Goal: Register for event/course

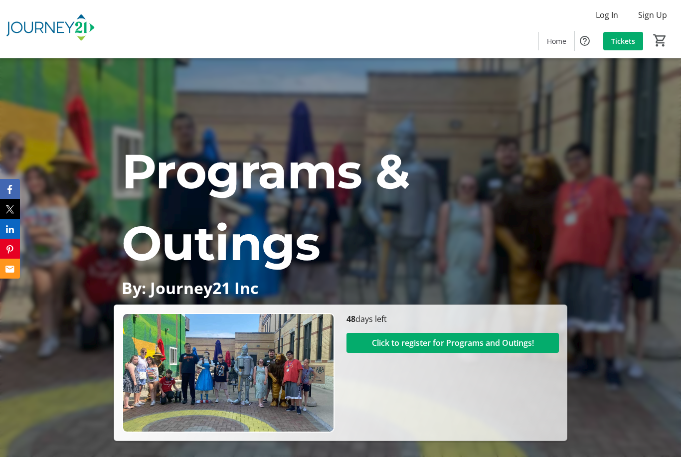
click at [458, 349] on span "Click to register for Programs and Outings!" at bounding box center [453, 343] width 162 height 12
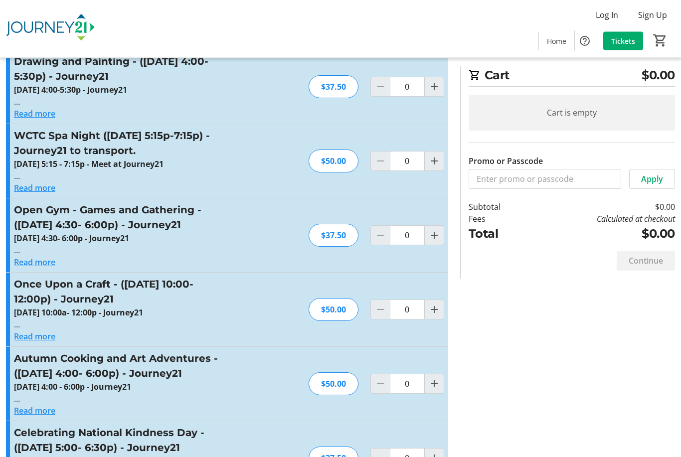
scroll to position [964, 0]
click at [51, 330] on button "Read more" at bounding box center [34, 336] width 41 height 12
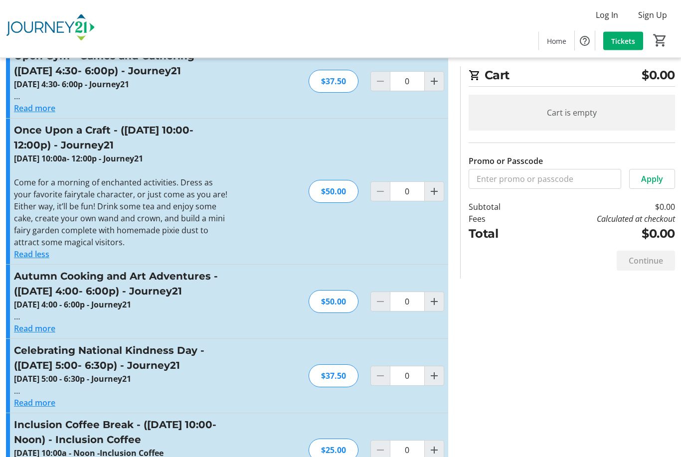
scroll to position [1118, 0]
click at [49, 323] on button "Read more" at bounding box center [34, 329] width 41 height 12
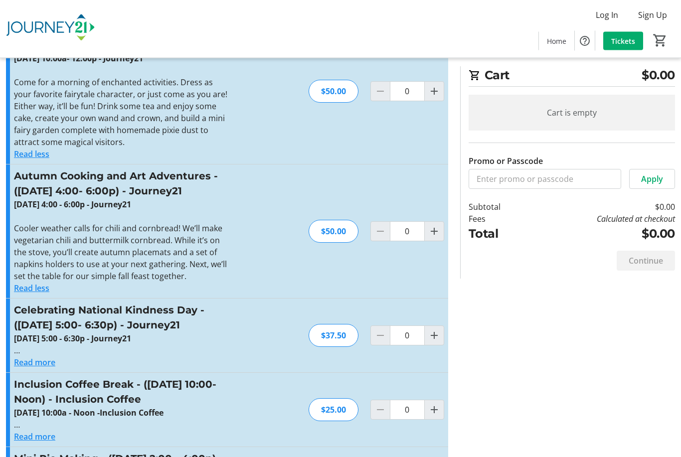
scroll to position [1219, 0]
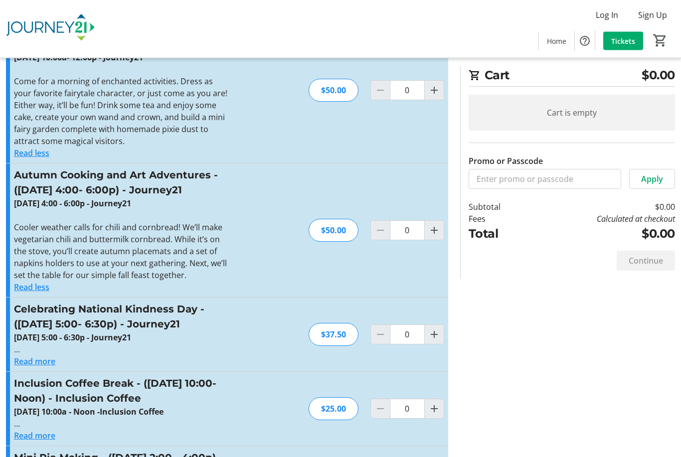
click at [51, 356] on button "Read more" at bounding box center [34, 362] width 41 height 12
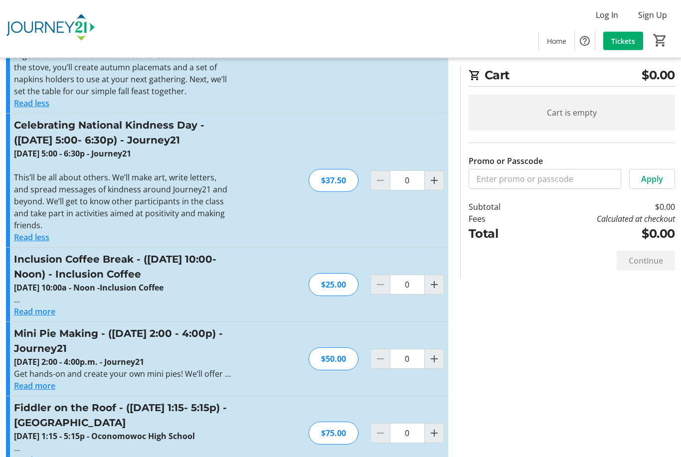
scroll to position [1404, 0]
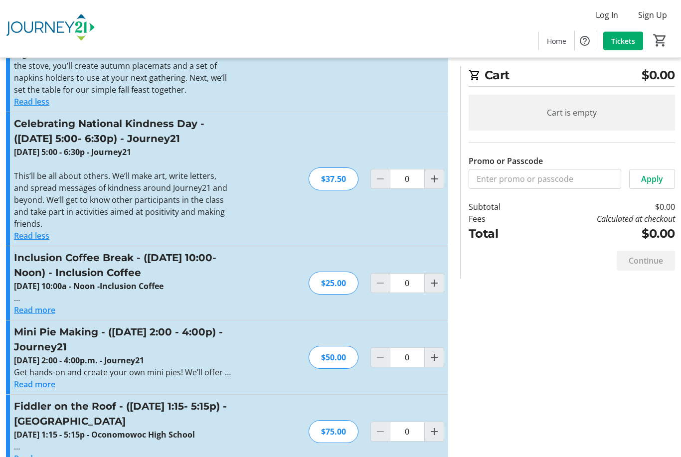
click at [52, 379] on button "Read more" at bounding box center [34, 385] width 41 height 12
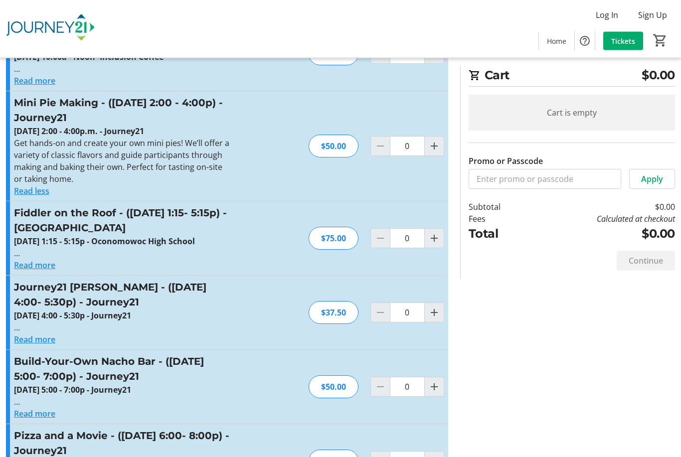
scroll to position [1634, 0]
click at [53, 334] on button "Read more" at bounding box center [34, 340] width 41 height 12
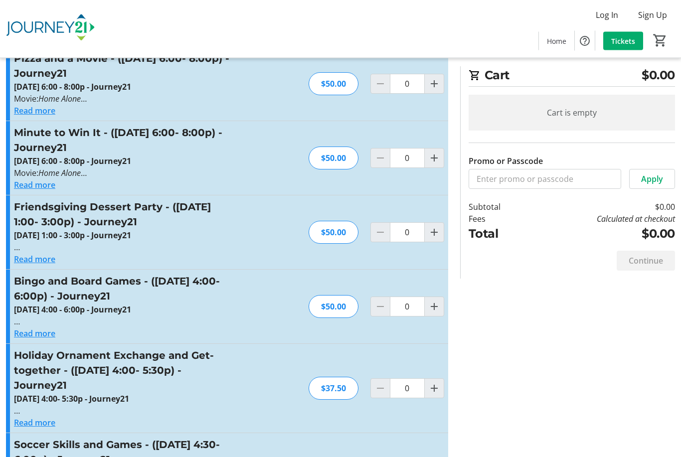
scroll to position [2072, 0]
click at [60, 416] on div "Read more" at bounding box center [123, 422] width 218 height 12
click at [56, 405] on p at bounding box center [123, 411] width 218 height 12
click at [53, 416] on button "Read more" at bounding box center [34, 422] width 41 height 12
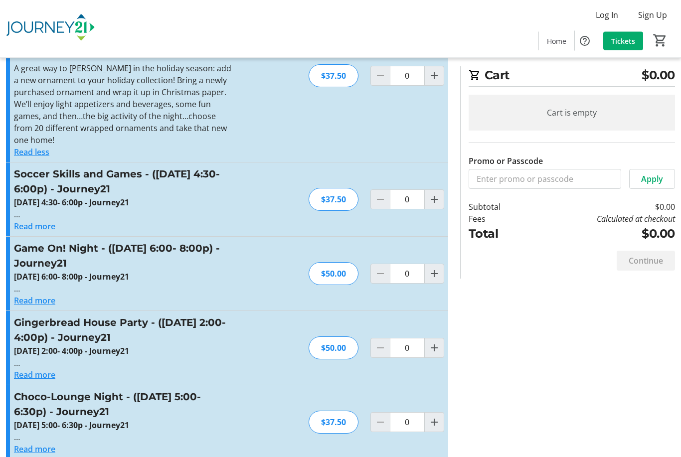
scroll to position [2426, 0]
click at [54, 311] on div "Gingerbread House Party - ([DATE] 2:00- 4:00p) - Journey21 [DATE] 2:00- 4:00p -…" at bounding box center [227, 348] width 442 height 74
click at [52, 295] on button "Read more" at bounding box center [34, 301] width 41 height 12
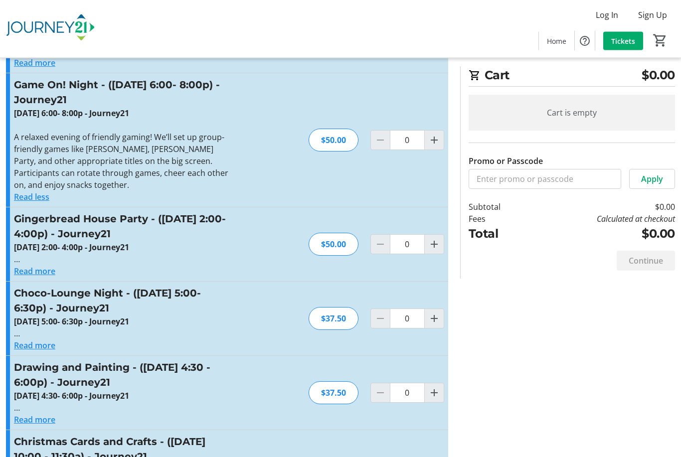
scroll to position [2590, 0]
click at [53, 339] on button "Read more" at bounding box center [34, 345] width 41 height 12
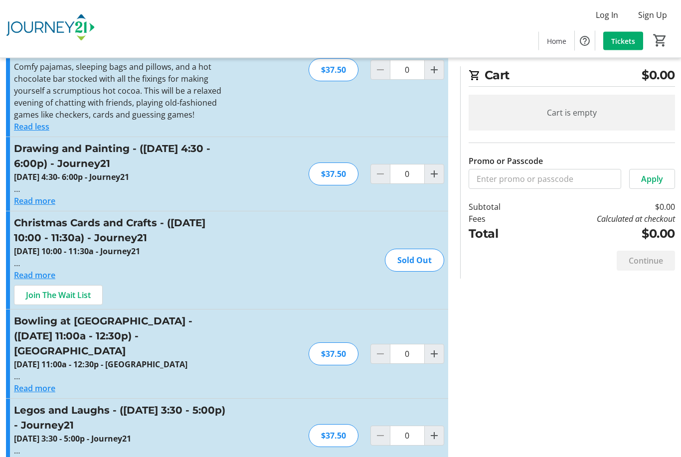
scroll to position [2869, 0]
click at [53, 383] on button "Read more" at bounding box center [34, 389] width 41 height 12
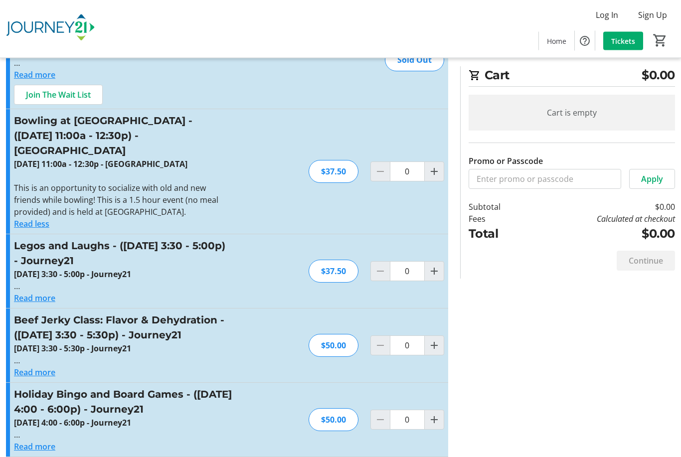
scroll to position [3070, 0]
click at [52, 292] on button "Read more" at bounding box center [34, 298] width 41 height 12
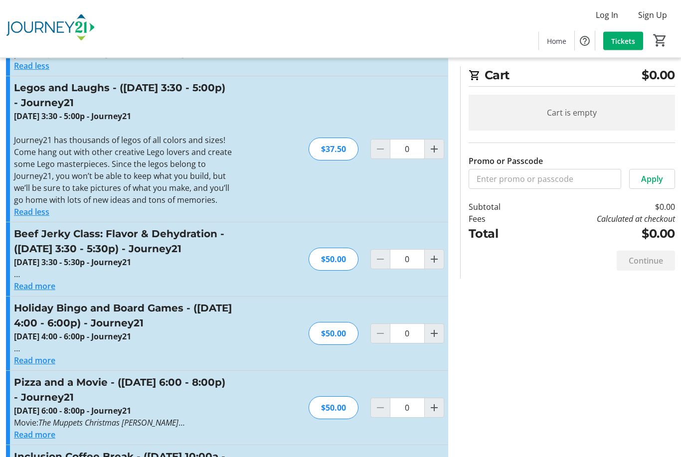
scroll to position [3227, 0]
click at [55, 355] on button "Read more" at bounding box center [34, 361] width 41 height 12
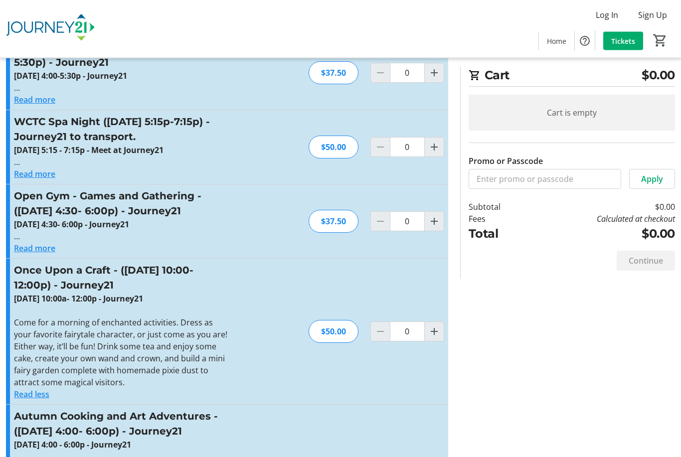
scroll to position [978, 0]
click at [44, 389] on button "Read less" at bounding box center [31, 395] width 35 height 12
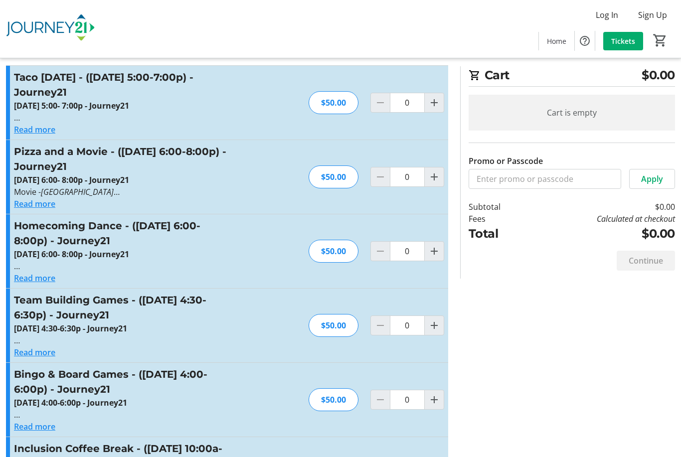
scroll to position [0, 0]
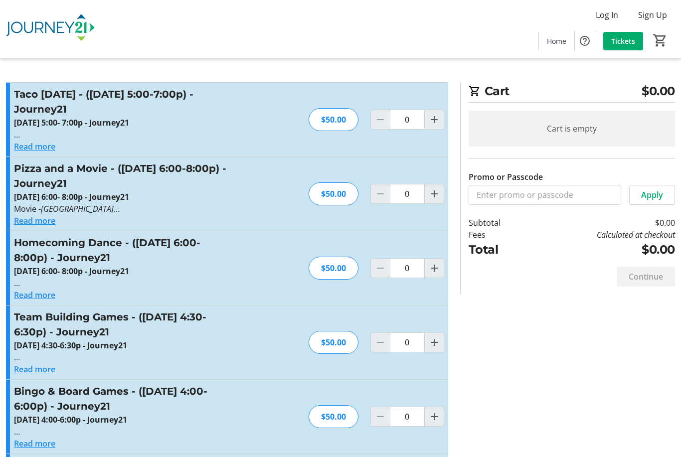
click at [263, 299] on div "Homecoming Dance - ([DATE] 6:00-8:00p) - Journey21 [DATE] 6:00- 8:00p - Journey…" at bounding box center [227, 268] width 442 height 74
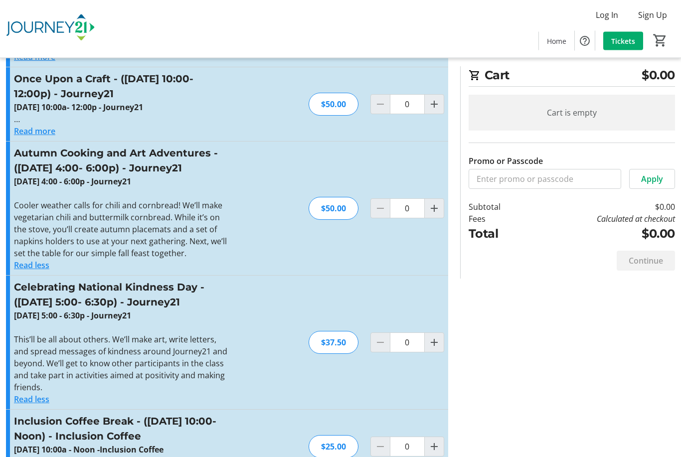
scroll to position [1169, 0]
click at [46, 394] on button "Read less" at bounding box center [31, 400] width 35 height 12
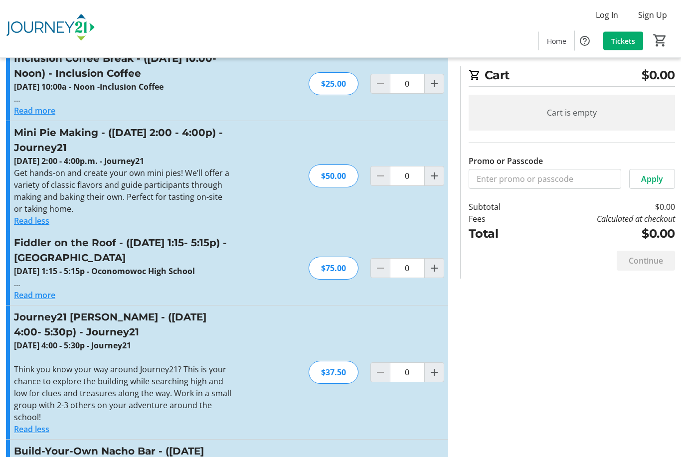
scroll to position [1473, 0]
click at [49, 423] on button "Read less" at bounding box center [31, 429] width 35 height 12
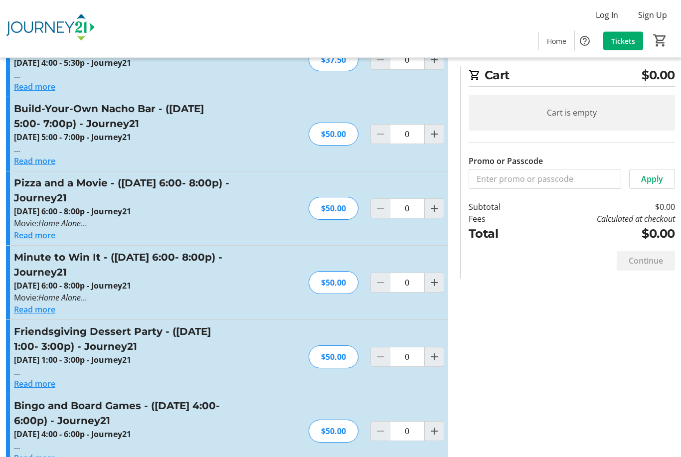
scroll to position [1755, 0]
click at [50, 378] on button "Read more" at bounding box center [34, 384] width 41 height 12
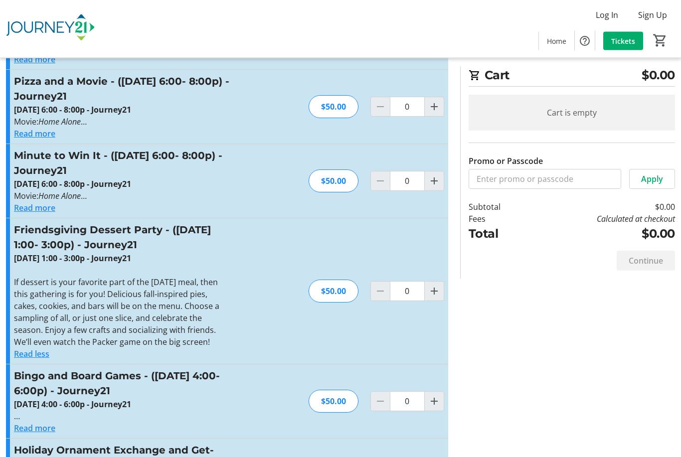
scroll to position [1857, 0]
click at [45, 348] on button "Read less" at bounding box center [31, 354] width 35 height 12
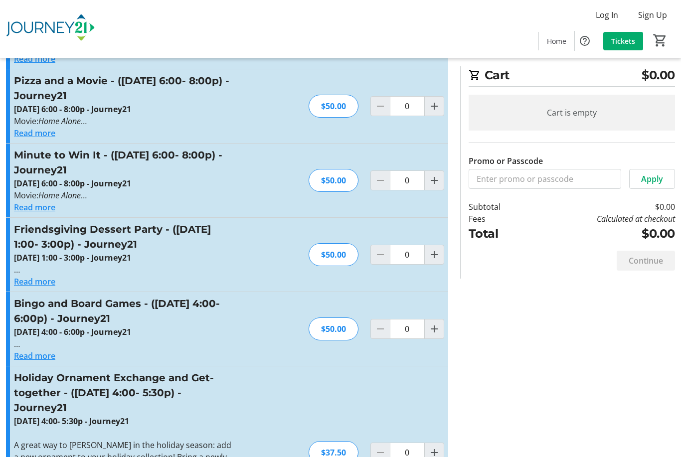
click at [53, 350] on button "Read more" at bounding box center [34, 356] width 41 height 12
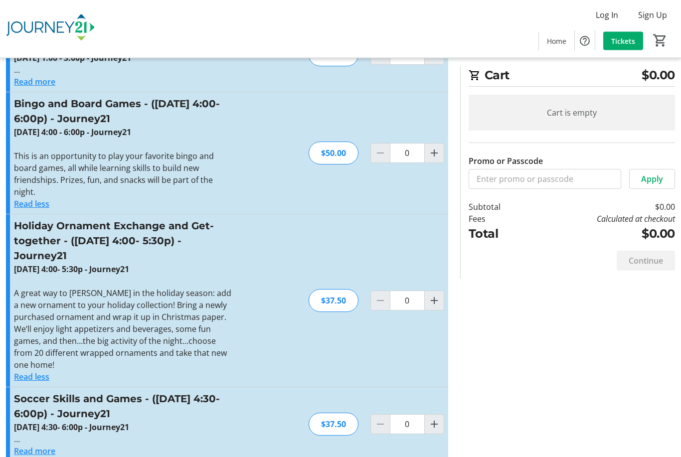
scroll to position [2058, 0]
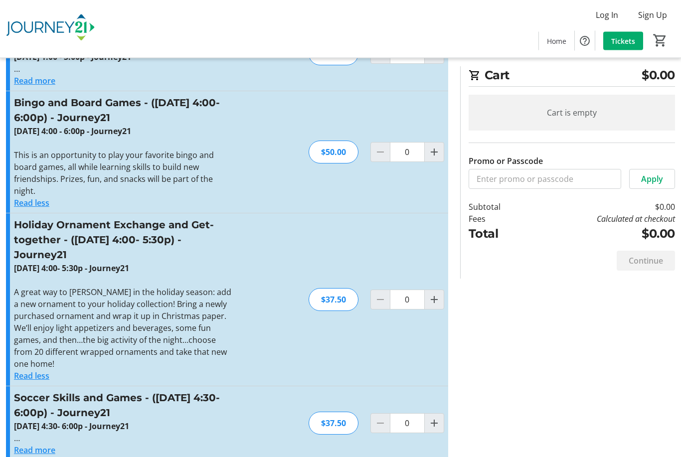
click at [46, 371] on button "Read less" at bounding box center [31, 377] width 35 height 12
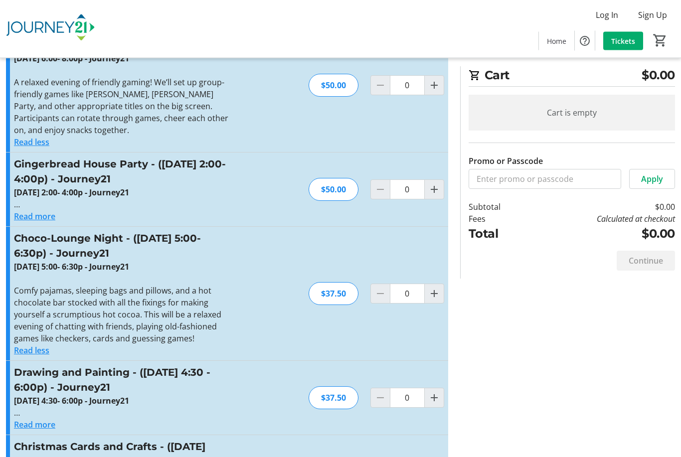
scroll to position [2418, 0]
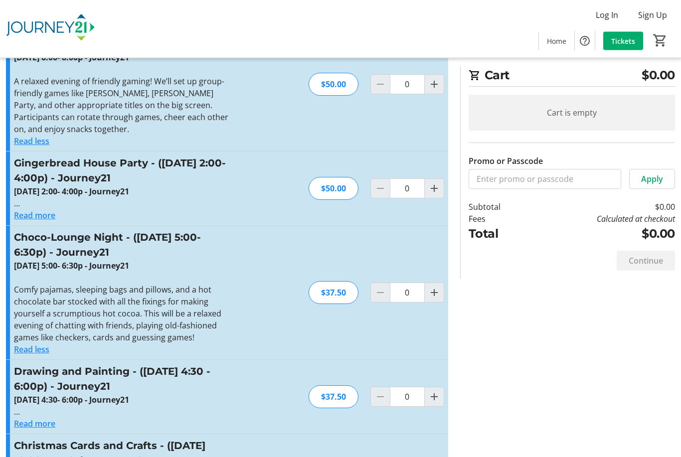
click at [47, 344] on button "Read less" at bounding box center [31, 350] width 35 height 12
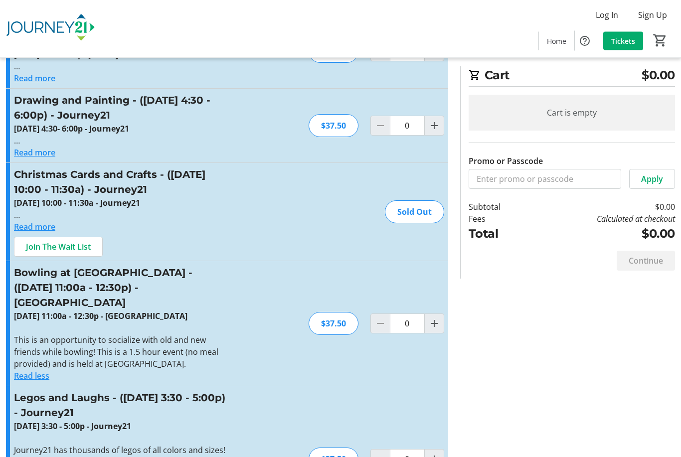
scroll to position [2630, 0]
click at [48, 370] on button "Read less" at bounding box center [31, 376] width 35 height 12
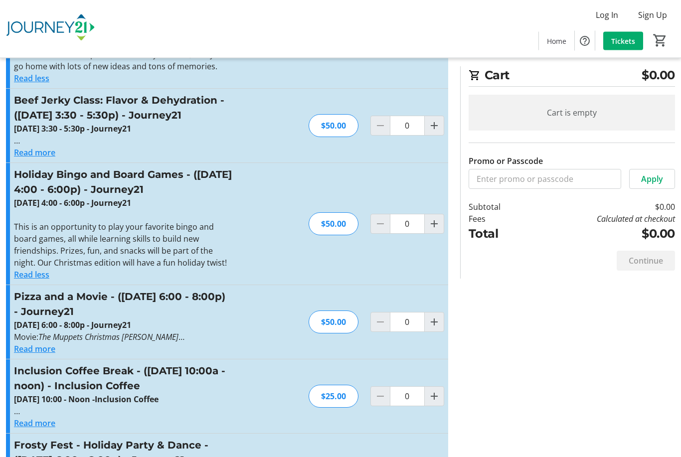
scroll to position [3038, 0]
click at [45, 269] on button "Read less" at bounding box center [31, 275] width 35 height 12
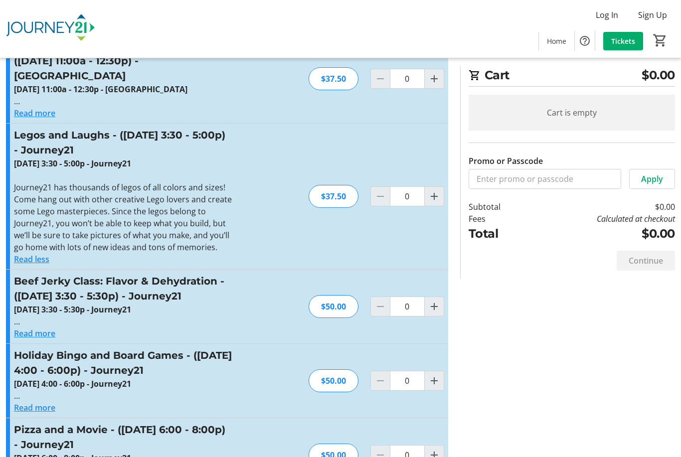
scroll to position [2856, 0]
click at [47, 254] on button "Read less" at bounding box center [31, 260] width 35 height 12
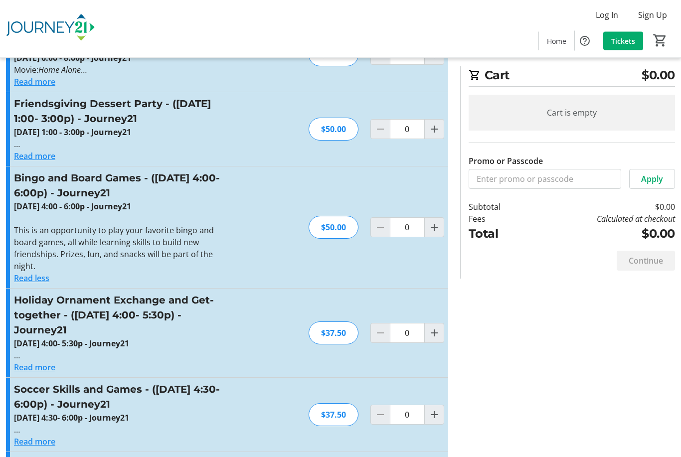
scroll to position [1983, 0]
click at [49, 272] on button "Read less" at bounding box center [31, 278] width 35 height 12
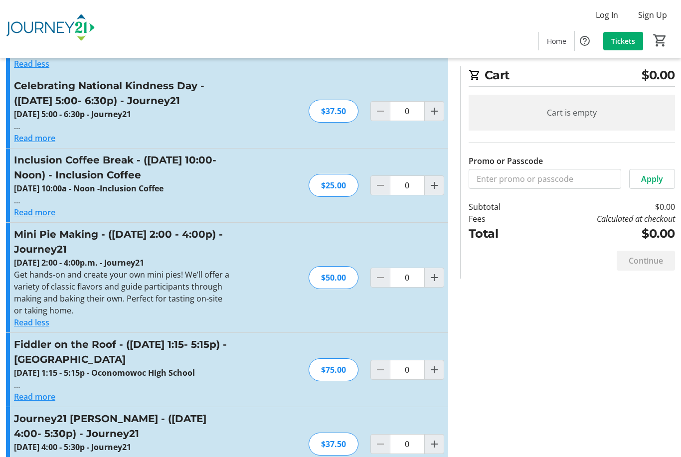
scroll to position [1370, 0]
click at [50, 301] on p "Get hands-on and create your own mini pies! We’ll offer a variety of classic fl…" at bounding box center [123, 293] width 218 height 48
click at [45, 317] on button "Read less" at bounding box center [31, 323] width 35 height 12
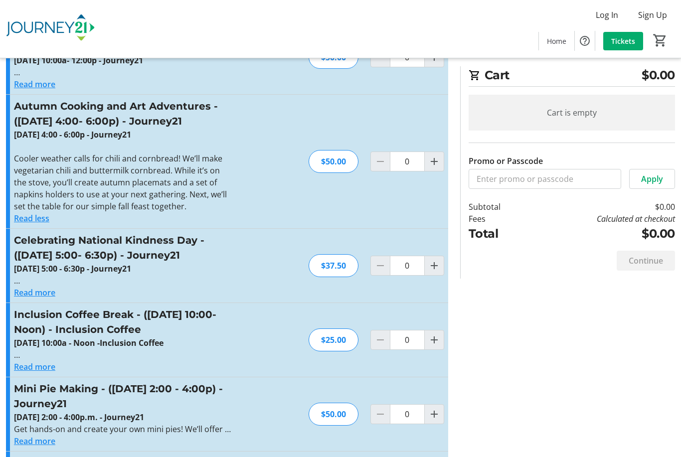
scroll to position [1216, 0]
click at [46, 213] on button "Read less" at bounding box center [31, 219] width 35 height 12
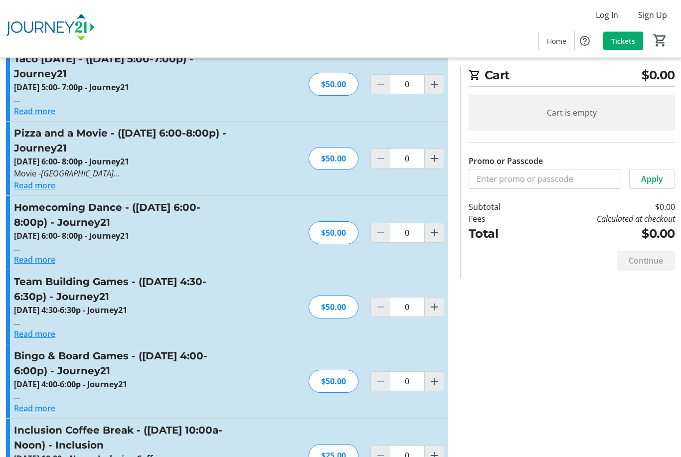
scroll to position [0, 0]
